Goal: Transaction & Acquisition: Purchase product/service

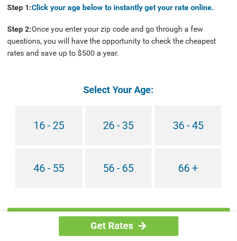
scroll to position [863, 0]
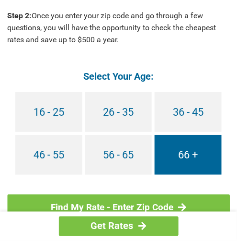
click at [189, 145] on link "66 +" at bounding box center [188, 155] width 67 height 40
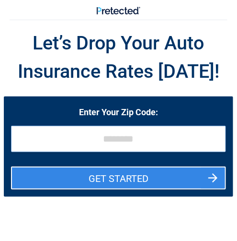
click at [100, 140] on input "tel" at bounding box center [118, 139] width 215 height 26
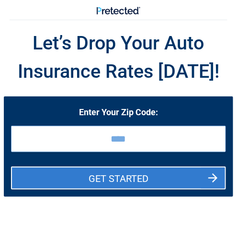
type input "****"
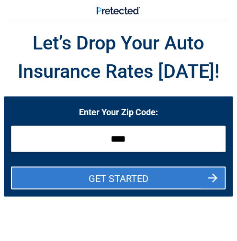
click at [215, 178] on button "GET STARTED" at bounding box center [118, 177] width 215 height 23
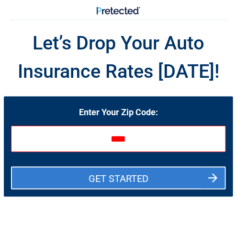
click at [210, 178] on button "GET STARTED" at bounding box center [118, 177] width 215 height 23
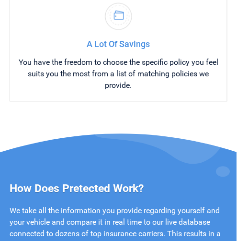
scroll to position [671, 0]
